Goal: Task Accomplishment & Management: Use online tool/utility

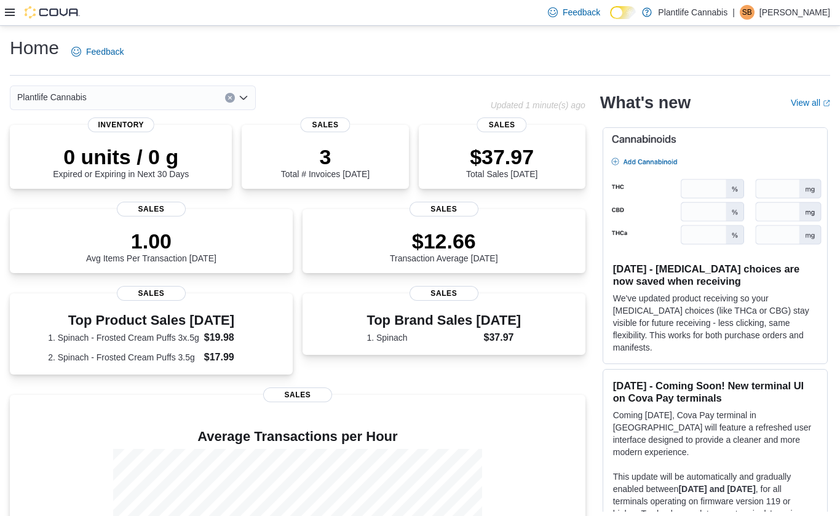
click at [9, 20] on div at bounding box center [42, 12] width 75 height 25
click at [9, 18] on div at bounding box center [42, 12] width 75 height 12
click at [18, 11] on div at bounding box center [42, 12] width 75 height 12
click at [12, 14] on icon at bounding box center [10, 12] width 10 height 10
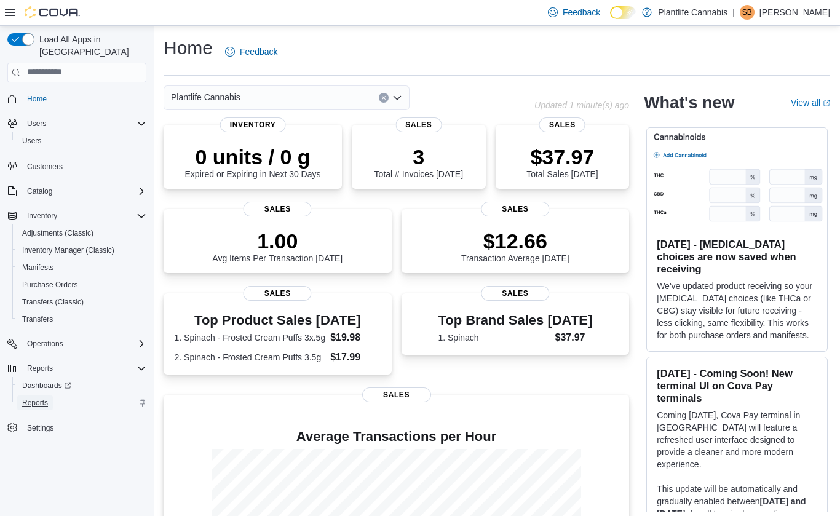
click at [41, 398] on span "Reports" at bounding box center [35, 403] width 26 height 10
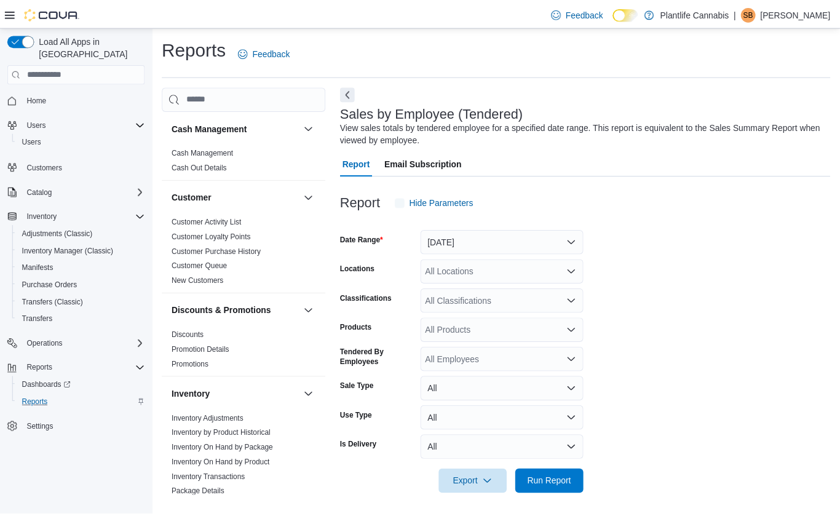
scroll to position [4, 0]
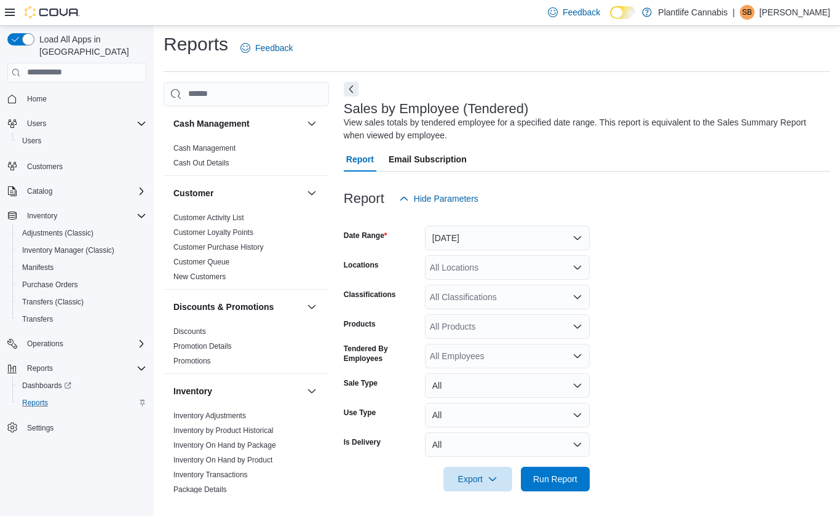
click at [459, 266] on div "All Locations" at bounding box center [507, 267] width 165 height 25
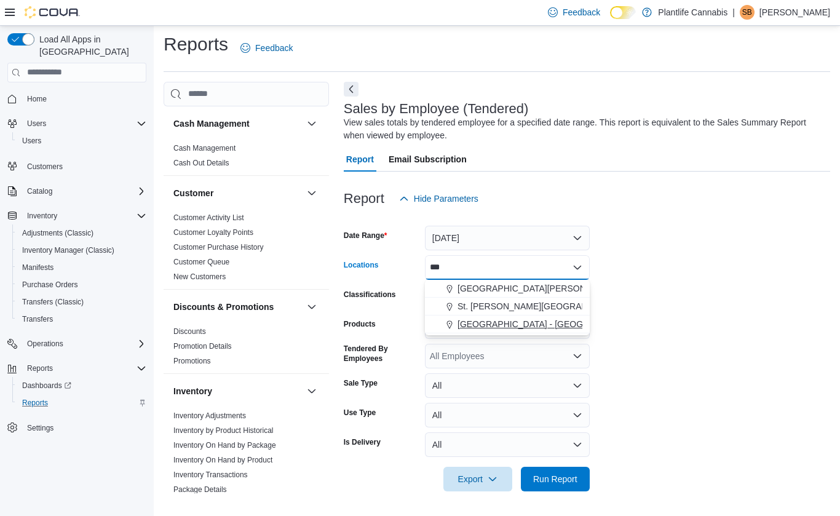
type input "***"
click at [487, 322] on span "[GEOGRAPHIC_DATA] - [GEOGRAPHIC_DATA]" at bounding box center [550, 324] width 187 height 12
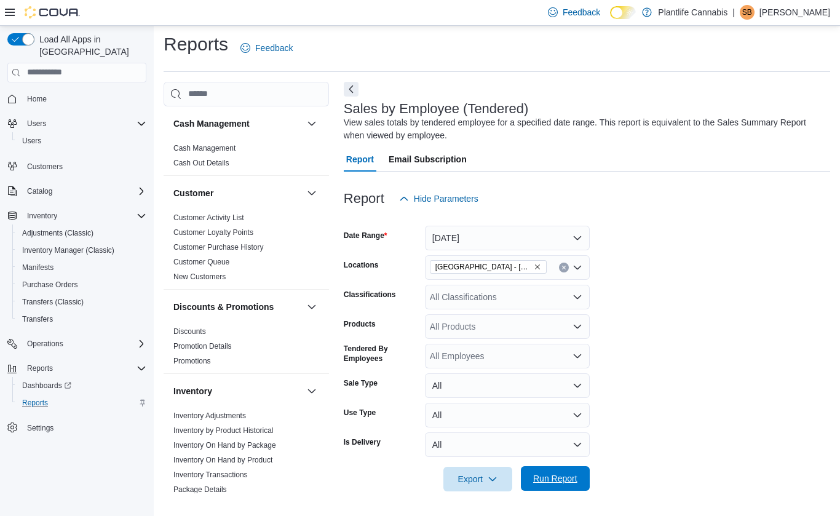
click at [556, 484] on span "Run Report" at bounding box center [555, 478] width 54 height 25
click at [349, 94] on button "Next" at bounding box center [351, 89] width 15 height 15
click at [350, 92] on div "Sales by Employee (Tendered) View sales totals by tendered employee for a speci…" at bounding box center [587, 520] width 486 height 876
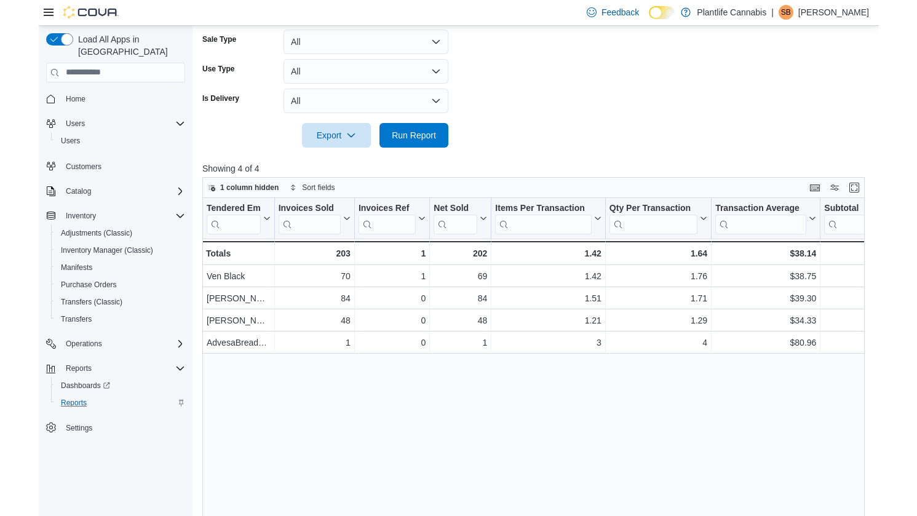
scroll to position [330, 0]
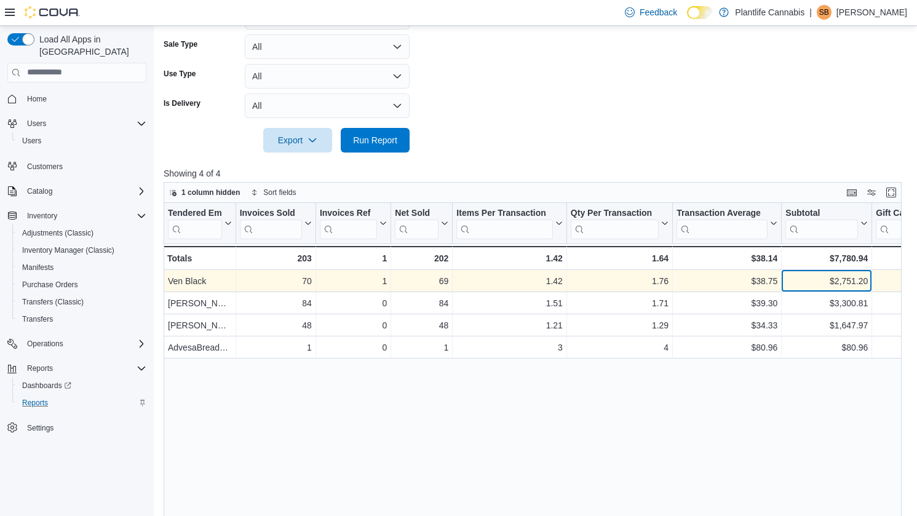
click at [814, 281] on div "$2,751.20" at bounding box center [826, 281] width 82 height 15
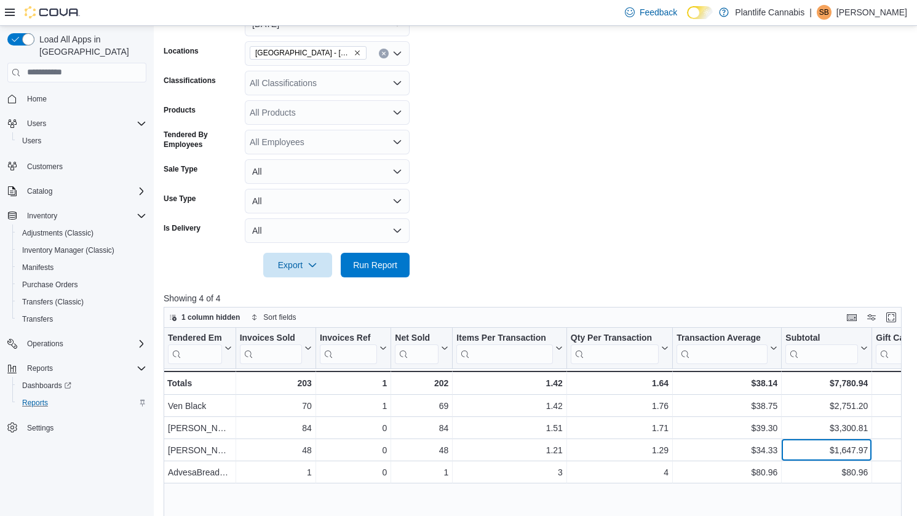
scroll to position [146, 0]
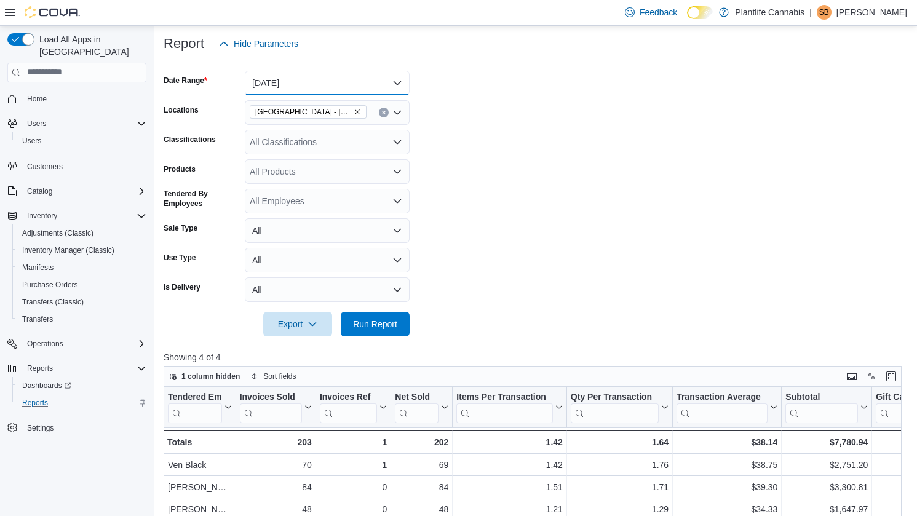
click at [287, 85] on button "[DATE]" at bounding box center [327, 83] width 165 height 25
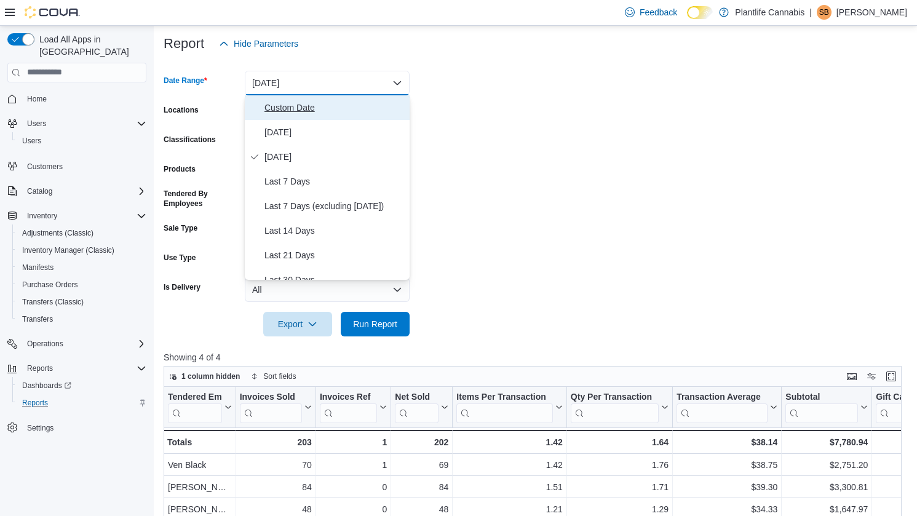
click at [290, 113] on span "Custom Date" at bounding box center [334, 107] width 140 height 15
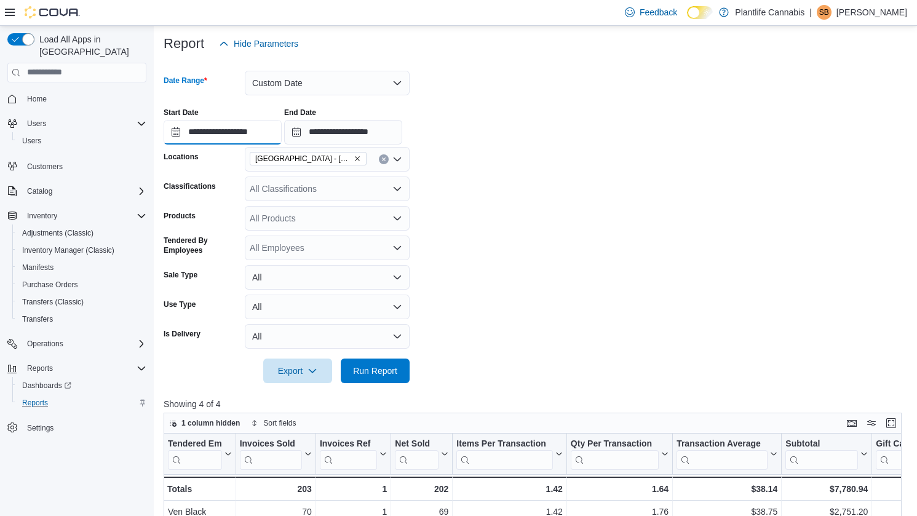
click at [239, 126] on input "**********" at bounding box center [223, 132] width 118 height 25
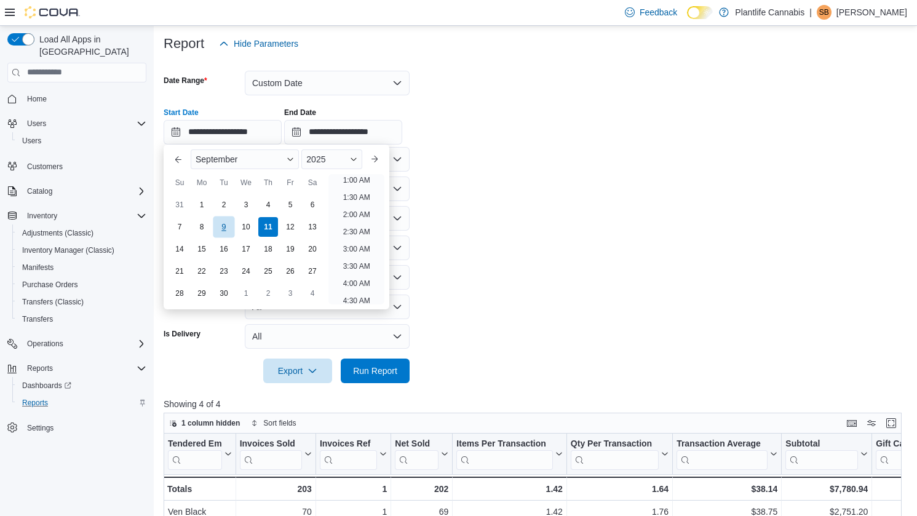
click at [227, 223] on div "9" at bounding box center [224, 227] width 22 height 22
type input "**********"
click at [350, 140] on input "**********" at bounding box center [343, 132] width 118 height 25
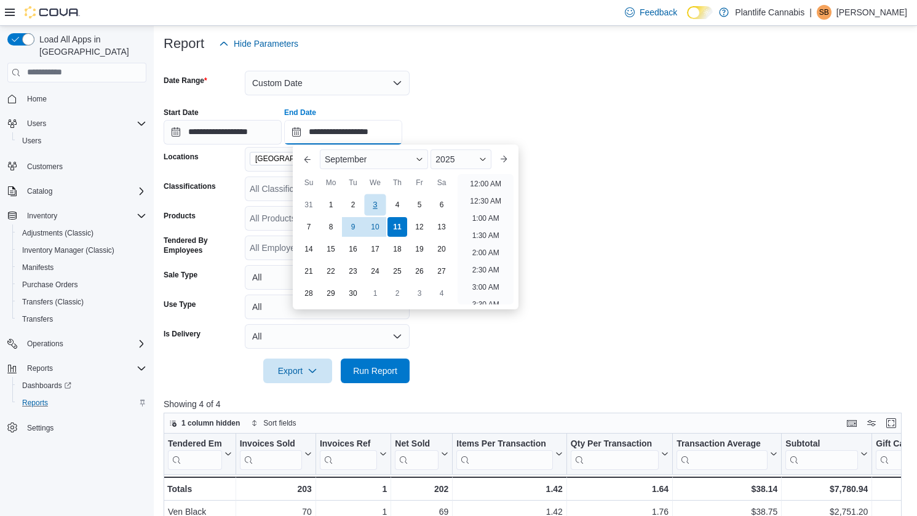
scroll to position [698, 0]
click at [379, 231] on div "10" at bounding box center [375, 227] width 22 height 22
type input "**********"
click at [449, 325] on form "**********" at bounding box center [536, 219] width 745 height 327
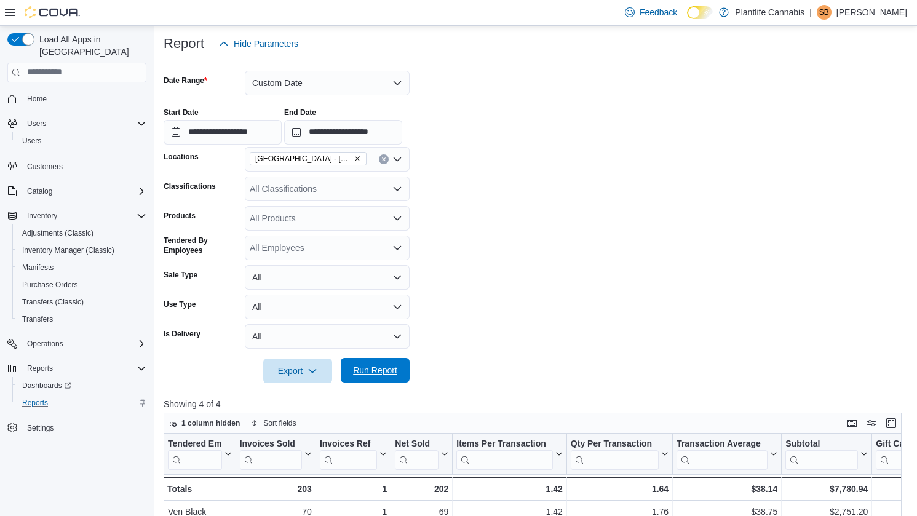
click at [403, 369] on button "Run Report" at bounding box center [375, 370] width 69 height 25
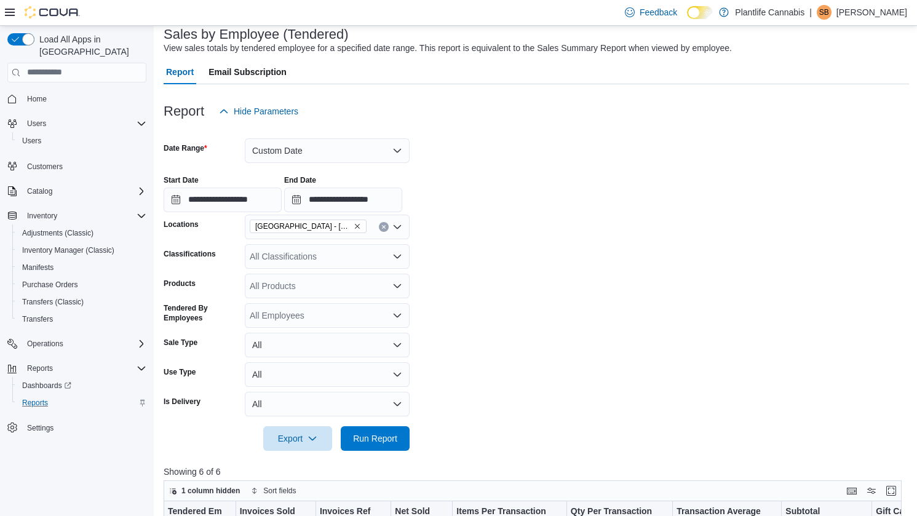
scroll to position [77, 0]
click at [280, 203] on input "**********" at bounding box center [223, 201] width 118 height 25
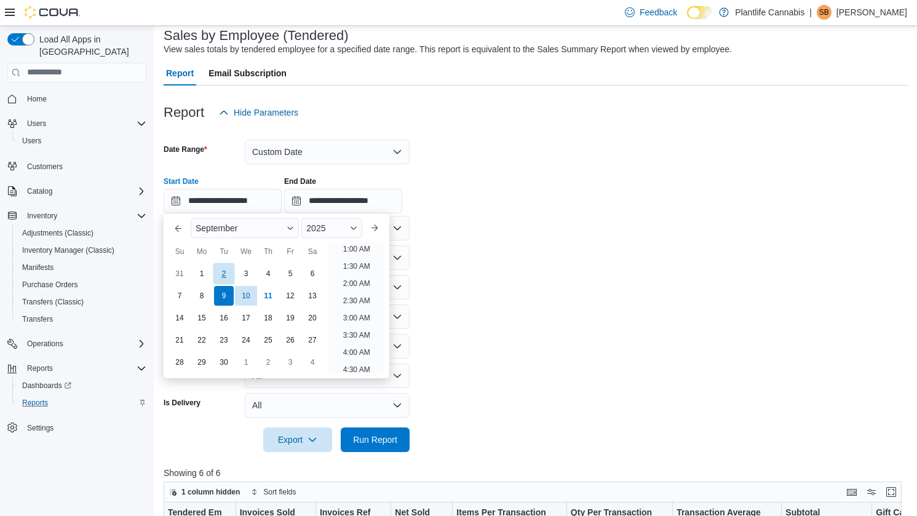
click at [220, 277] on div "2" at bounding box center [224, 274] width 22 height 22
type input "**********"
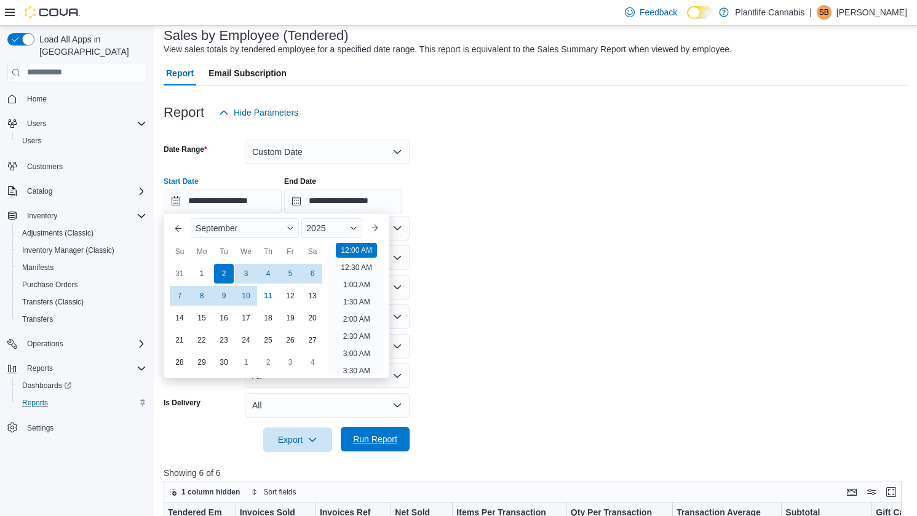
click at [386, 436] on span "Run Report" at bounding box center [375, 439] width 44 height 12
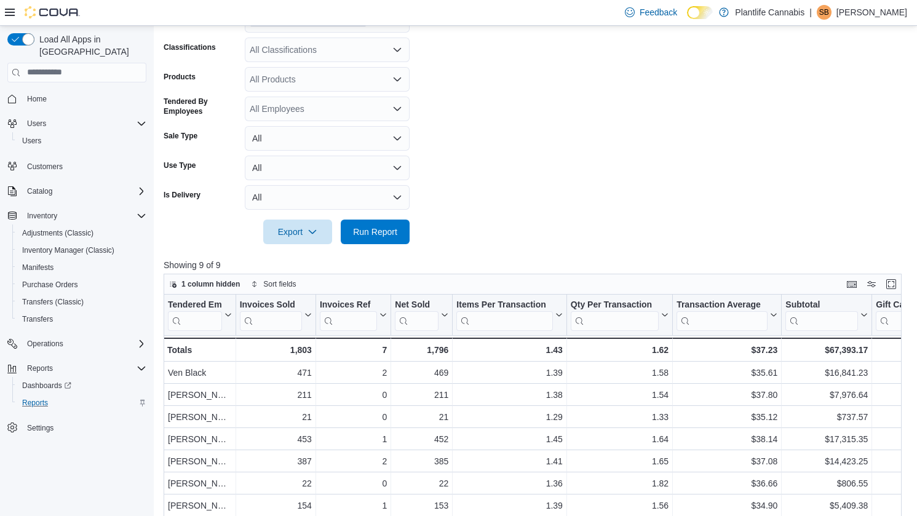
scroll to position [295, 0]
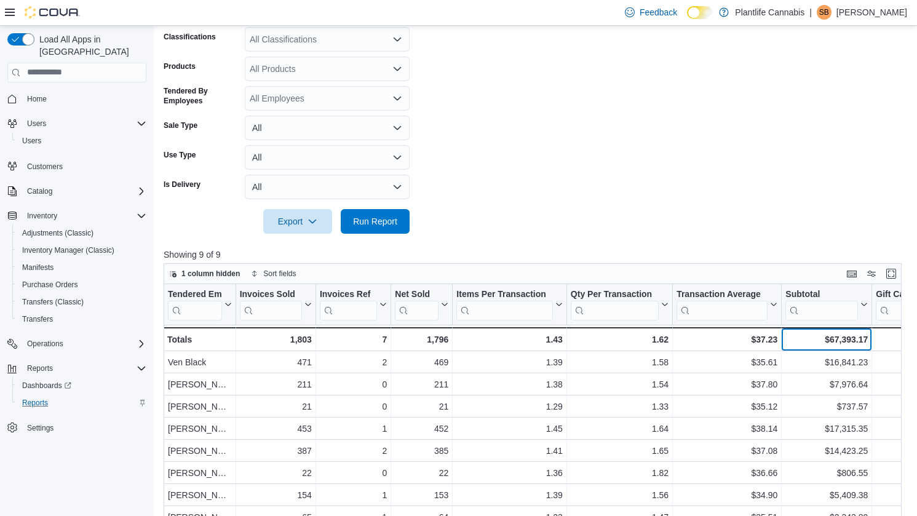
click at [808, 332] on div "$67,393.17" at bounding box center [826, 339] width 82 height 15
click at [814, 341] on div "$67,393.17" at bounding box center [826, 339] width 82 height 15
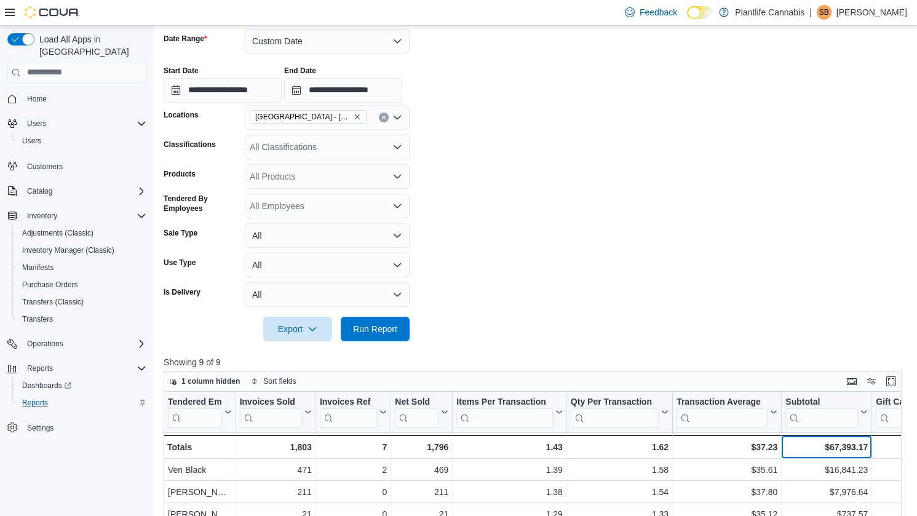
scroll to position [186, 0]
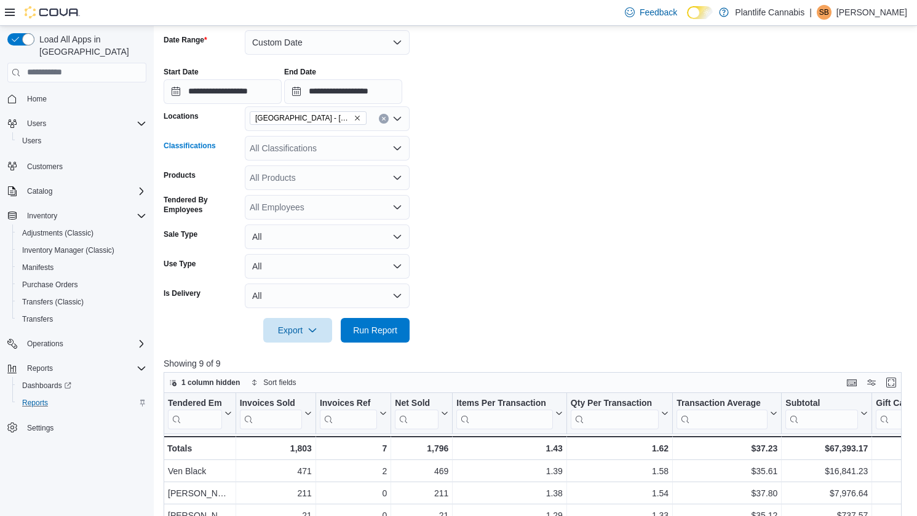
click at [307, 155] on div "All Classifications" at bounding box center [327, 148] width 165 height 25
type input "**"
click at [309, 167] on span "Accessory Group" at bounding box center [304, 169] width 66 height 12
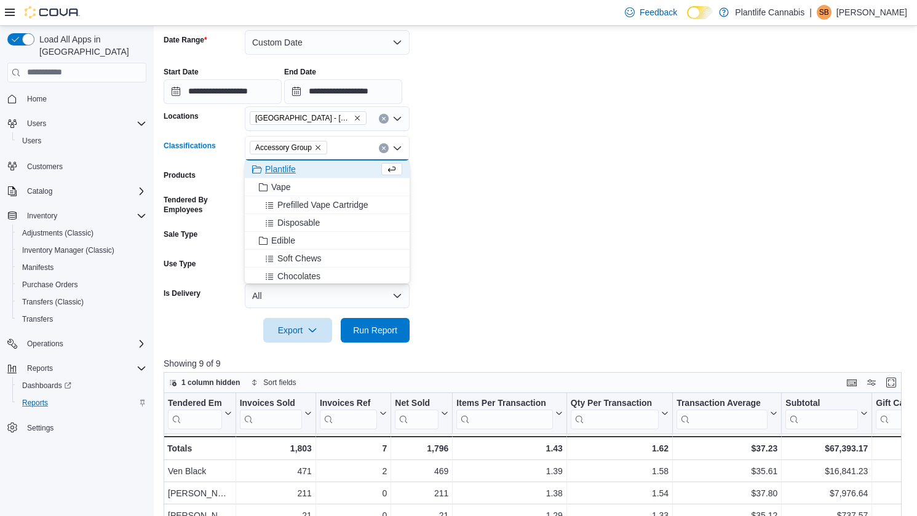
click at [492, 180] on form "**********" at bounding box center [536, 178] width 745 height 327
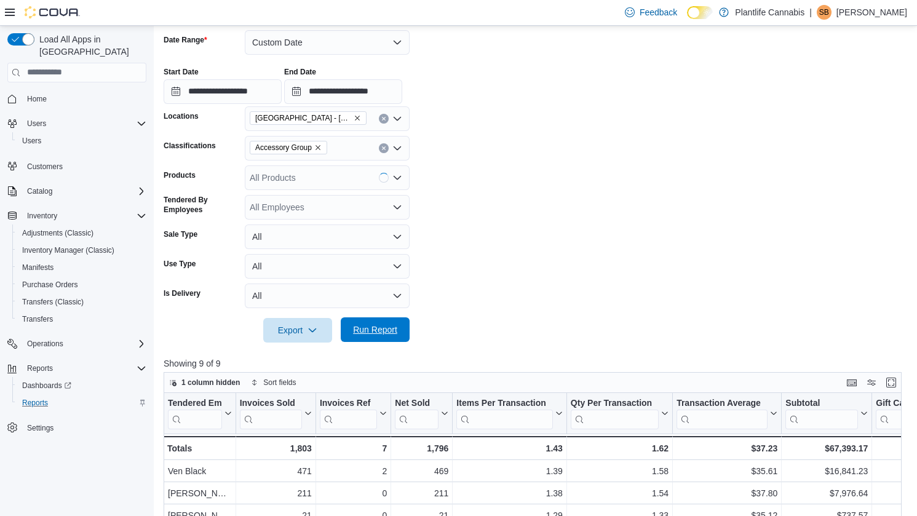
click at [389, 322] on span "Run Report" at bounding box center [375, 329] width 54 height 25
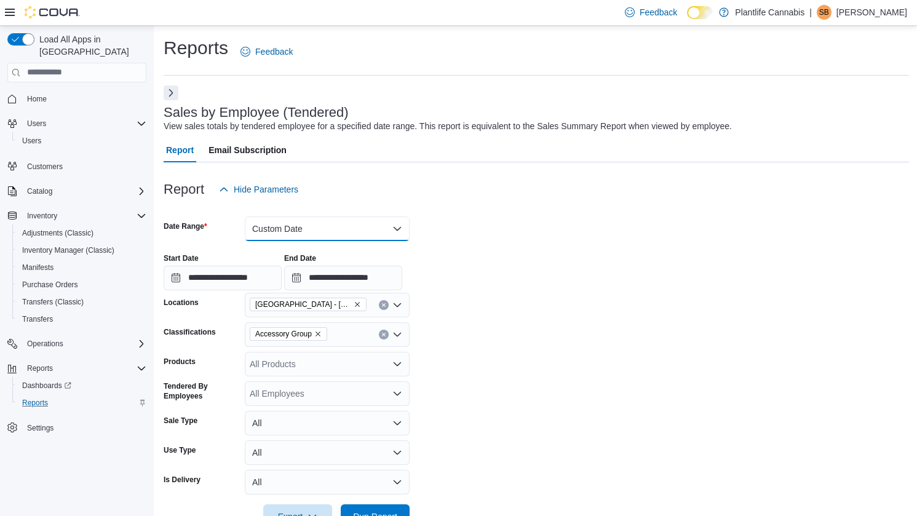
click at [370, 225] on button "Custom Date" at bounding box center [327, 228] width 165 height 25
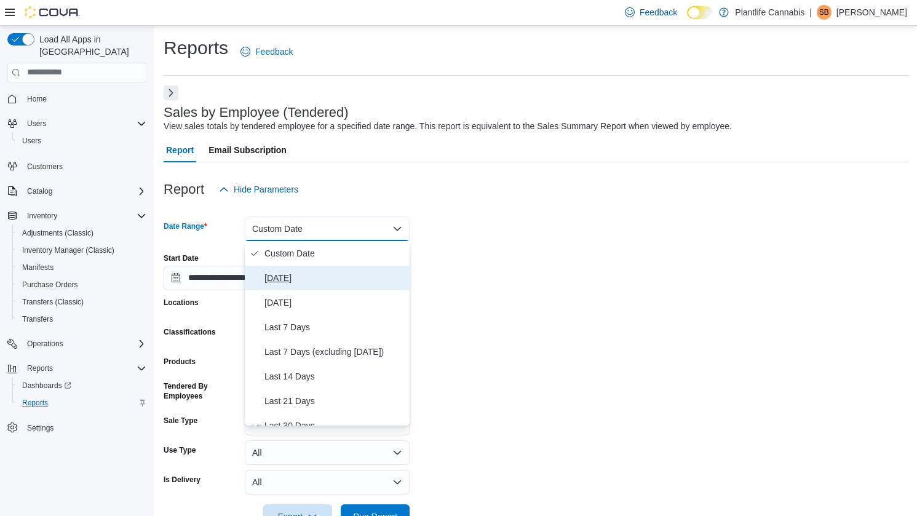
click at [341, 267] on button "[DATE]" at bounding box center [327, 278] width 165 height 25
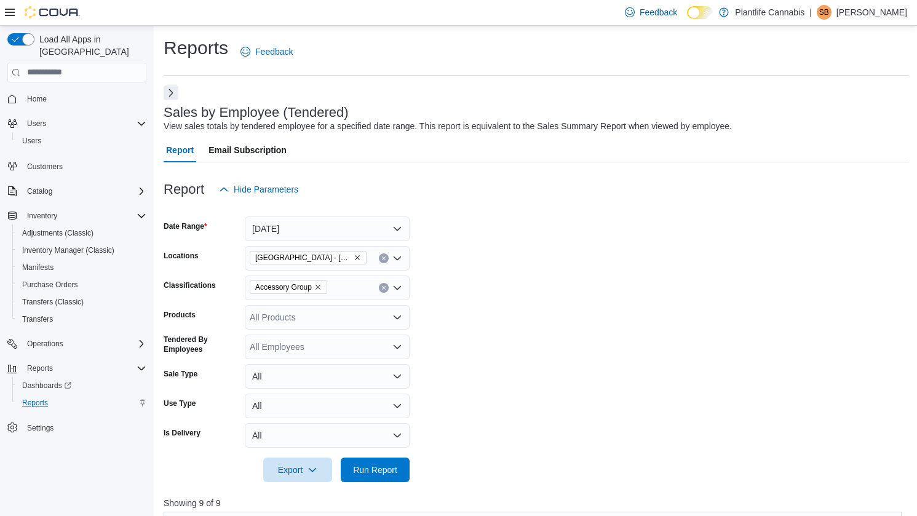
click at [447, 250] on form "Date Range [DATE] Locations [GEOGRAPHIC_DATA] - [GEOGRAPHIC_DATA] Classificatio…" at bounding box center [536, 342] width 745 height 280
click at [386, 462] on span "Run Report" at bounding box center [375, 469] width 54 height 25
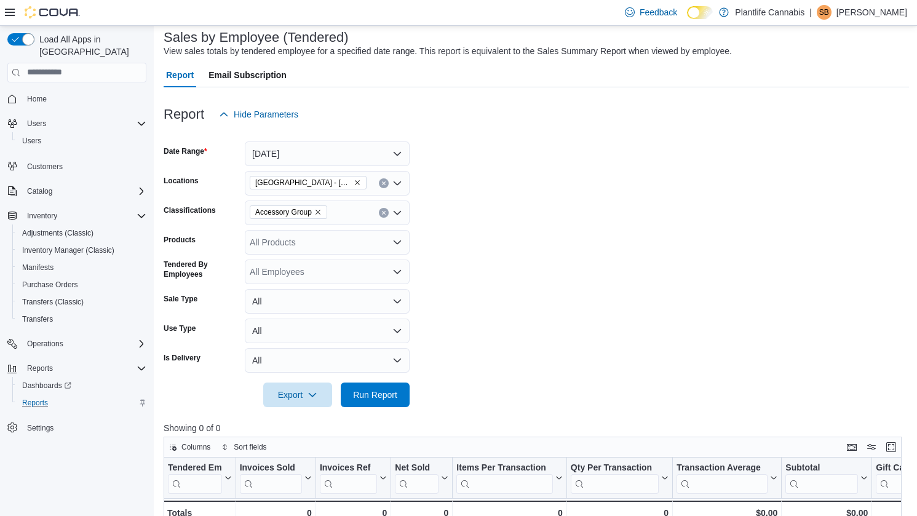
scroll to position [77, 0]
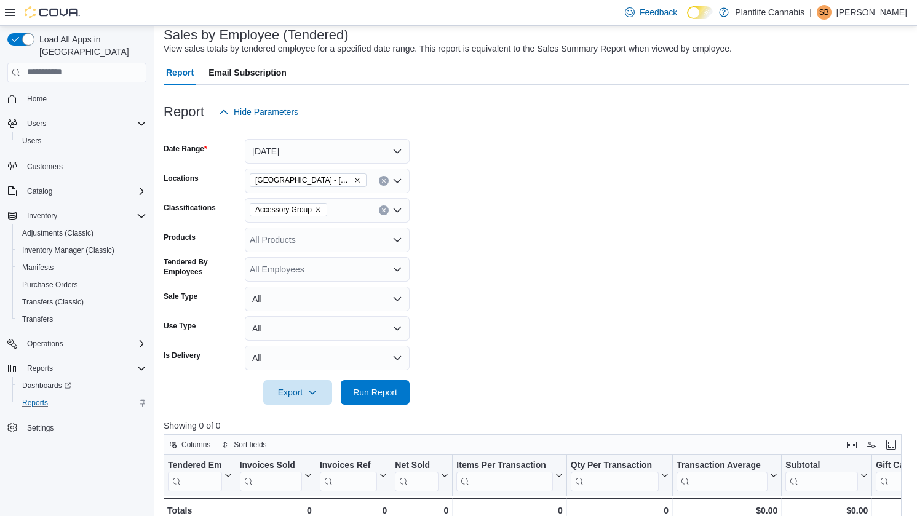
click at [385, 212] on icon "Clear input" at bounding box center [383, 210] width 5 height 5
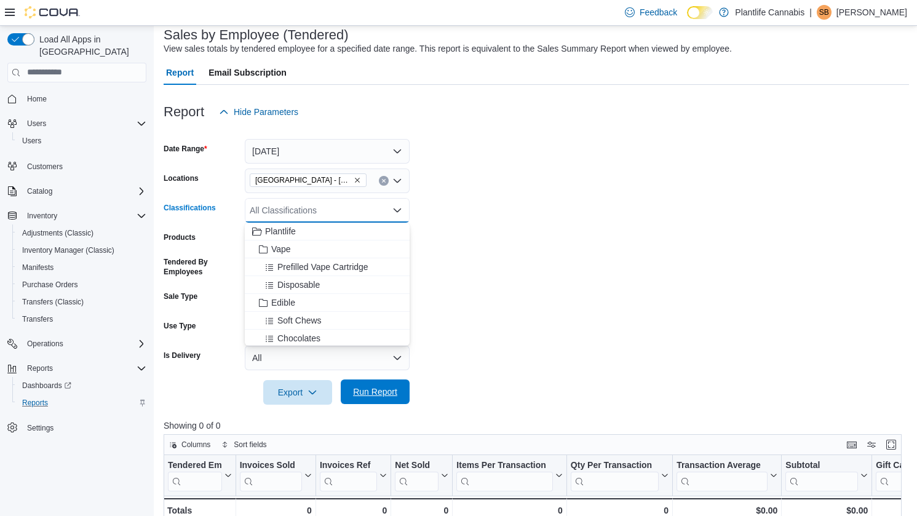
click at [371, 395] on span "Run Report" at bounding box center [375, 391] width 44 height 12
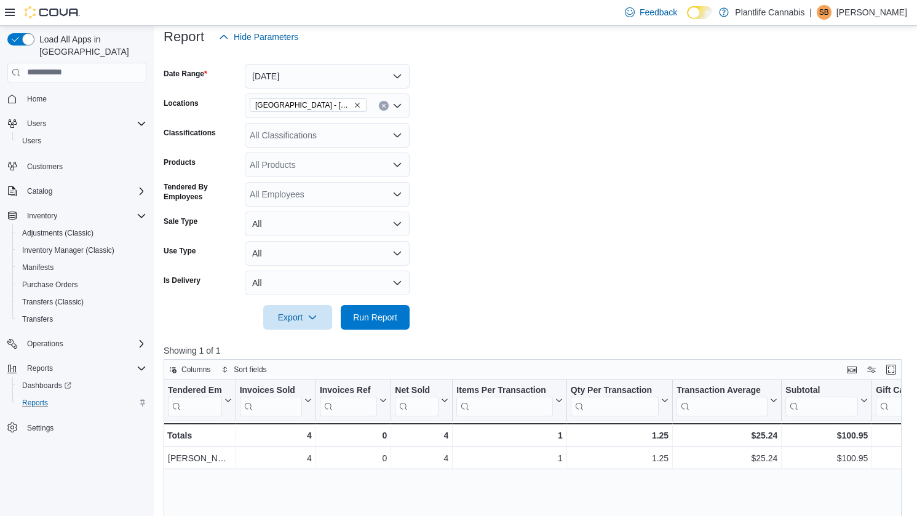
scroll to position [154, 0]
click at [598, 274] on form "Date Range [DATE] Locations [GEOGRAPHIC_DATA] - [GEOGRAPHIC_DATA] Classificatio…" at bounding box center [536, 188] width 745 height 280
click at [380, 317] on span "Run Report" at bounding box center [375, 315] width 44 height 12
click at [848, 265] on html "Feedback Dark Mode Plantlife Cannabis | SB [PERSON_NAME] Load All Apps in New H…" at bounding box center [458, 104] width 917 height 516
